Goal: Check status: Check status

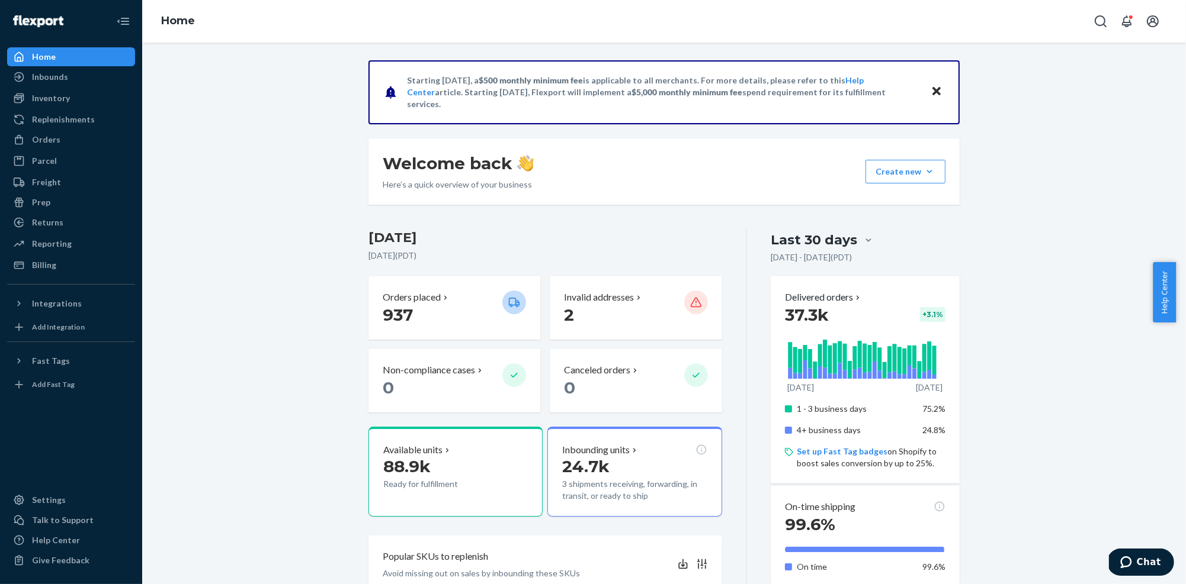
click at [55, 63] on div "Home" at bounding box center [71, 57] width 126 height 17
click at [54, 75] on div "Inbounds" at bounding box center [50, 77] width 36 height 12
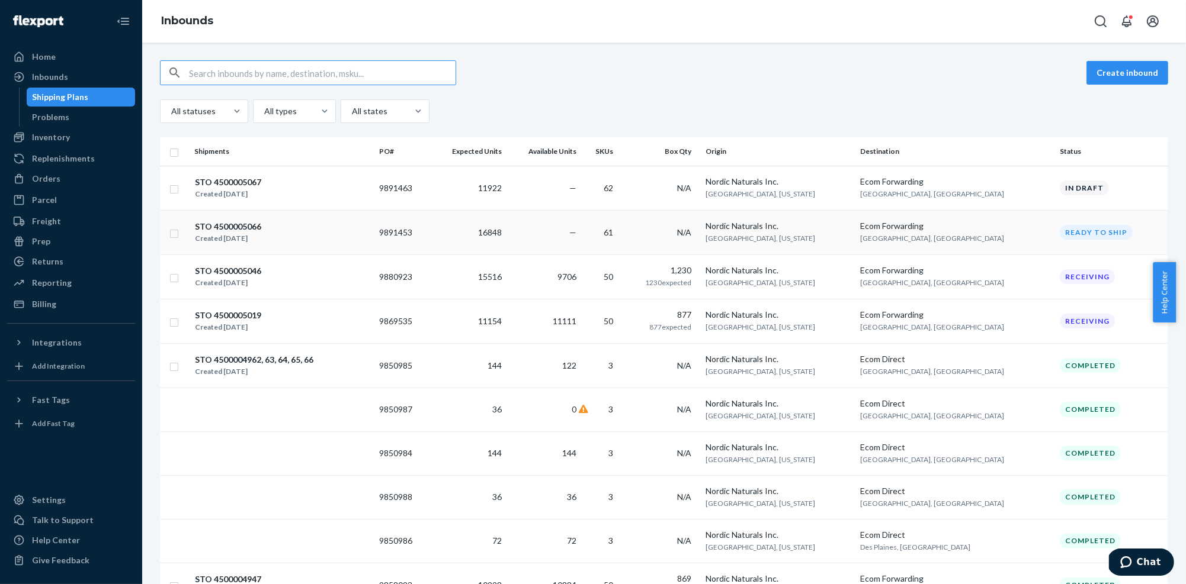
click at [297, 235] on div "STO 4500005066 Created [DATE]" at bounding box center [281, 232] width 175 height 25
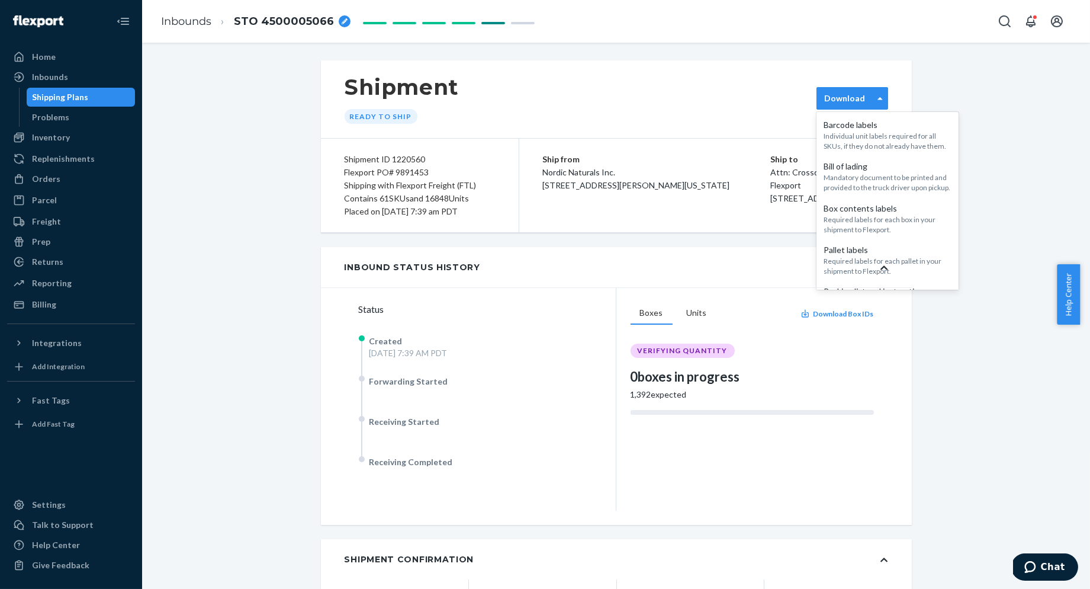
click at [841, 91] on div "Download" at bounding box center [853, 98] width 72 height 23
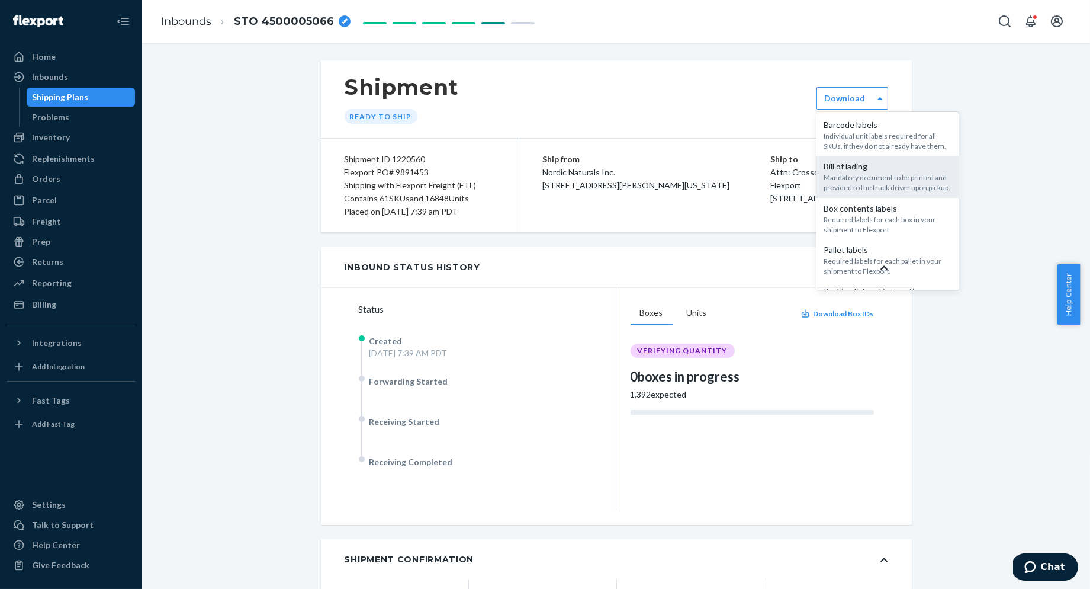
click at [891, 185] on div "Mandatory document to be printed and provided to the truck driver upon pickup." at bounding box center [888, 182] width 128 height 20
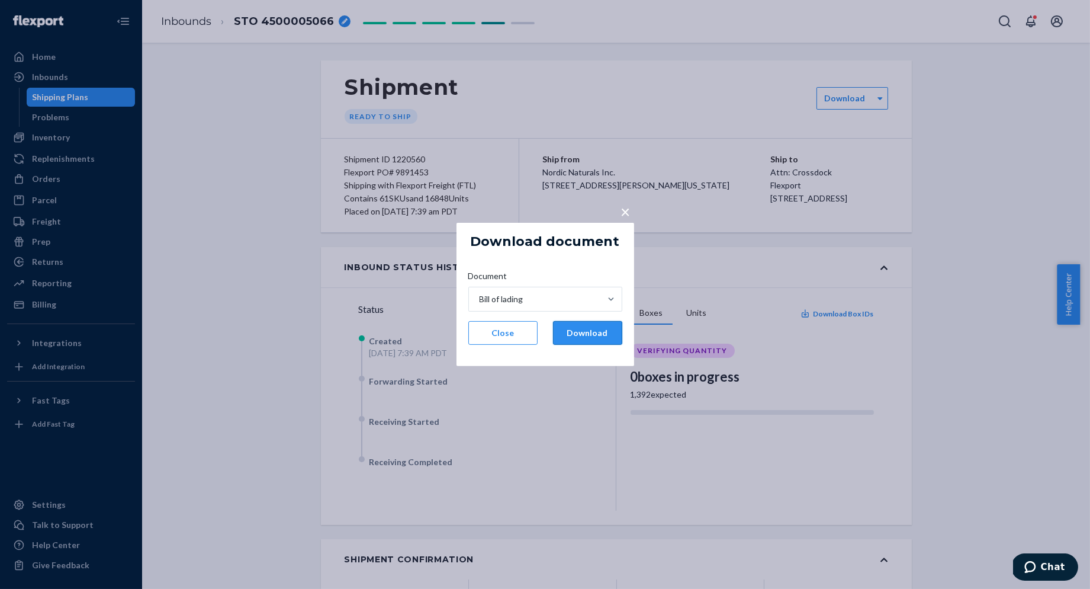
click at [598, 338] on button "Download" at bounding box center [587, 333] width 69 height 24
click at [624, 207] on span "×" at bounding box center [625, 211] width 9 height 20
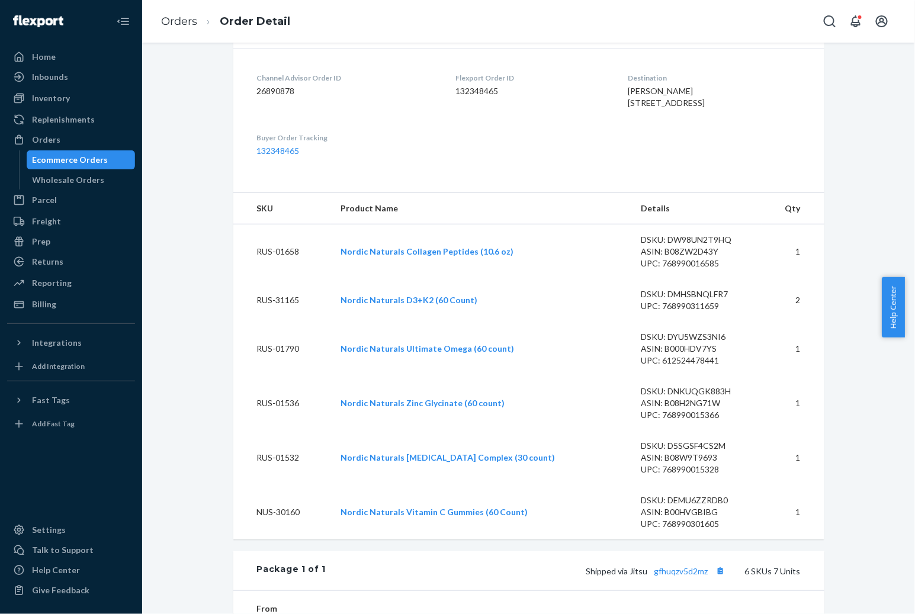
scroll to position [292, 0]
